Goal: Task Accomplishment & Management: Complete application form

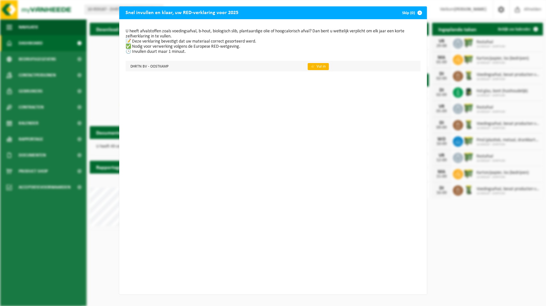
click at [314, 68] on link "👉 Vul in" at bounding box center [317, 66] width 21 height 7
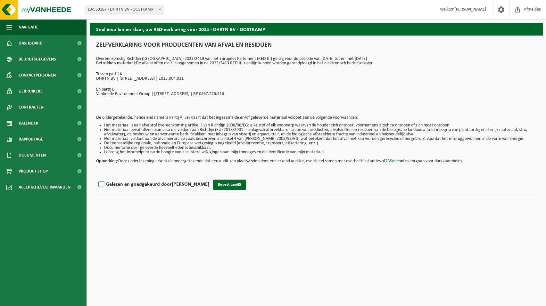
click at [101, 189] on label "Gelezen en goedgekeurd door NIKA VERHAEGHE" at bounding box center [153, 185] width 112 height 10
click at [209, 176] on input "Gelezen en goedgekeurd door NIKA VERHAEGHE" at bounding box center [209, 176] width 0 height 0
checkbox input "true"
click at [228, 190] on button "Bevestigen" at bounding box center [229, 185] width 33 height 10
